Goal: Task Accomplishment & Management: Use online tool/utility

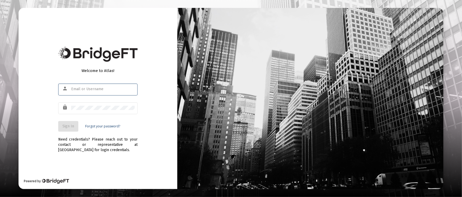
type input "[PERSON_NAME][EMAIL_ADDRESS][DOMAIN_NAME]"
click at [65, 130] on button "Sign In" at bounding box center [68, 126] width 20 height 11
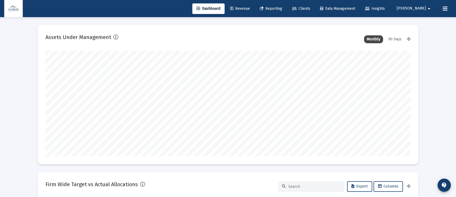
type input "[DATE]"
click at [282, 10] on span "Reporting" at bounding box center [271, 8] width 22 height 4
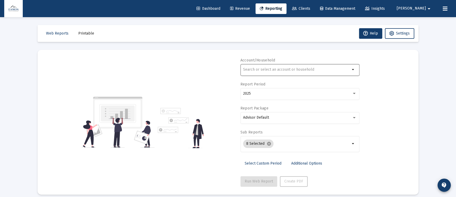
click at [275, 65] on div at bounding box center [296, 69] width 107 height 13
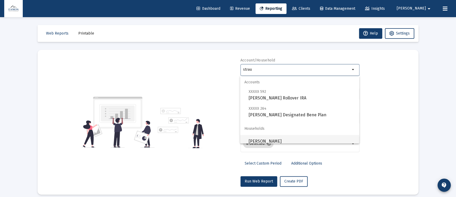
click at [251, 141] on span "[PERSON_NAME]" at bounding box center [302, 141] width 106 height 13
type input "[PERSON_NAME]"
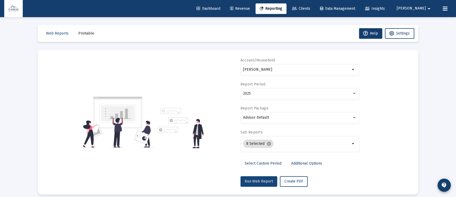
click at [255, 179] on button "Run Web Report" at bounding box center [258, 182] width 37 height 11
select select "View all"
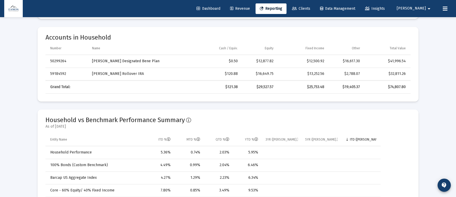
scroll to position [198, 0]
